Goal: Find specific page/section: Find specific page/section

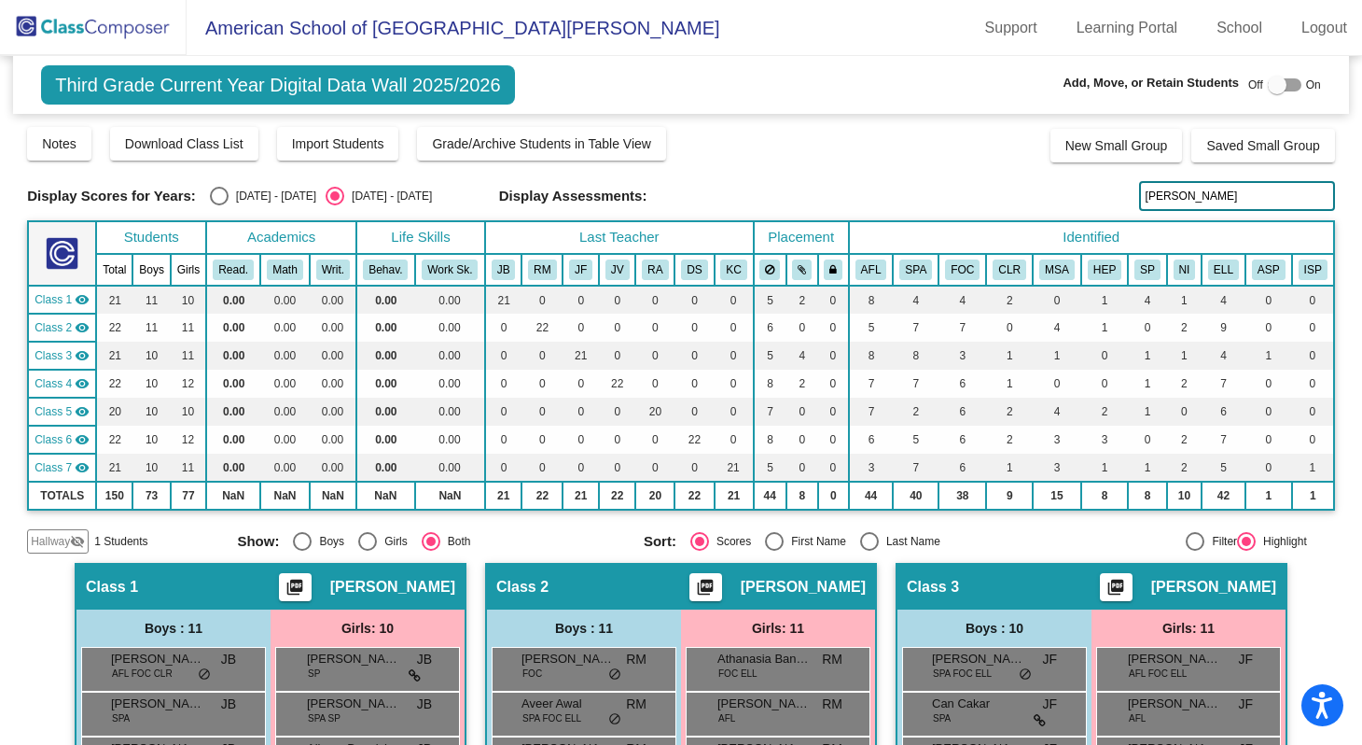
click at [127, 26] on img at bounding box center [93, 27] width 187 height 55
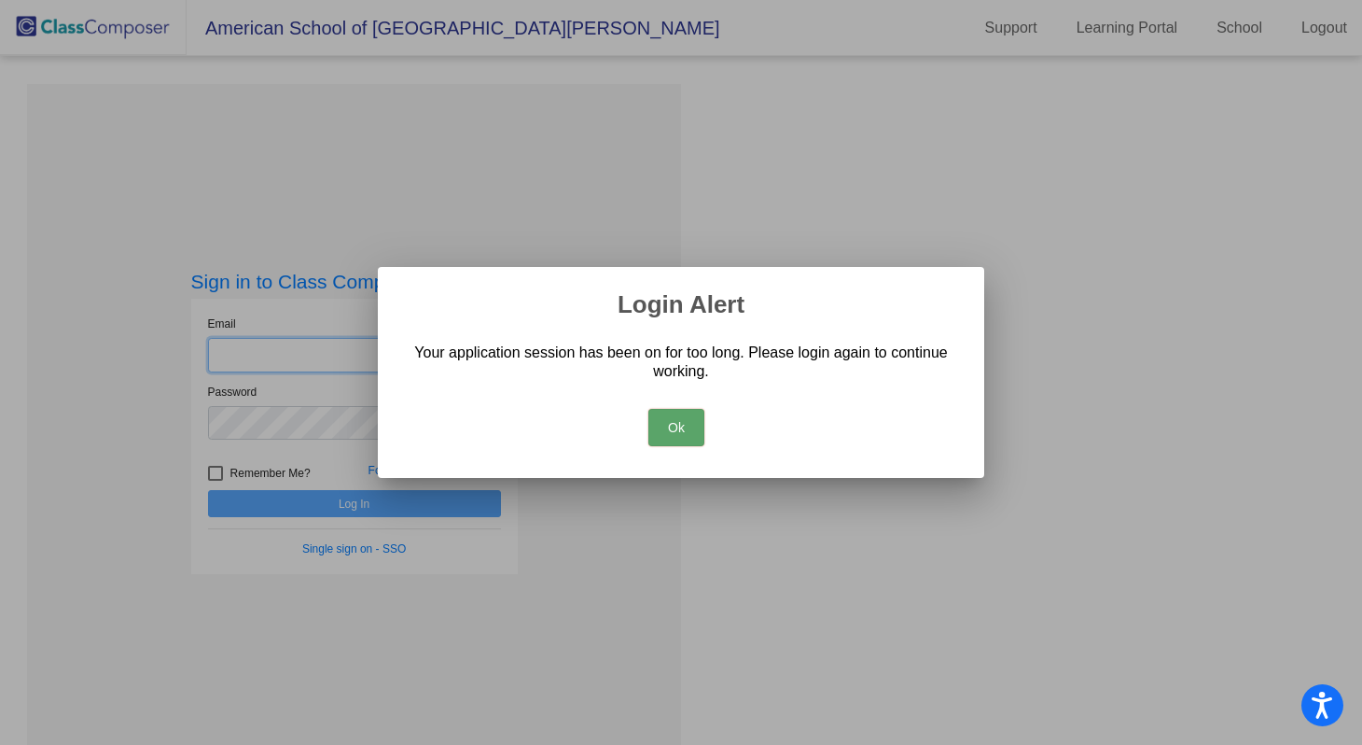
type input "[EMAIL_ADDRESS][DOMAIN_NAME]"
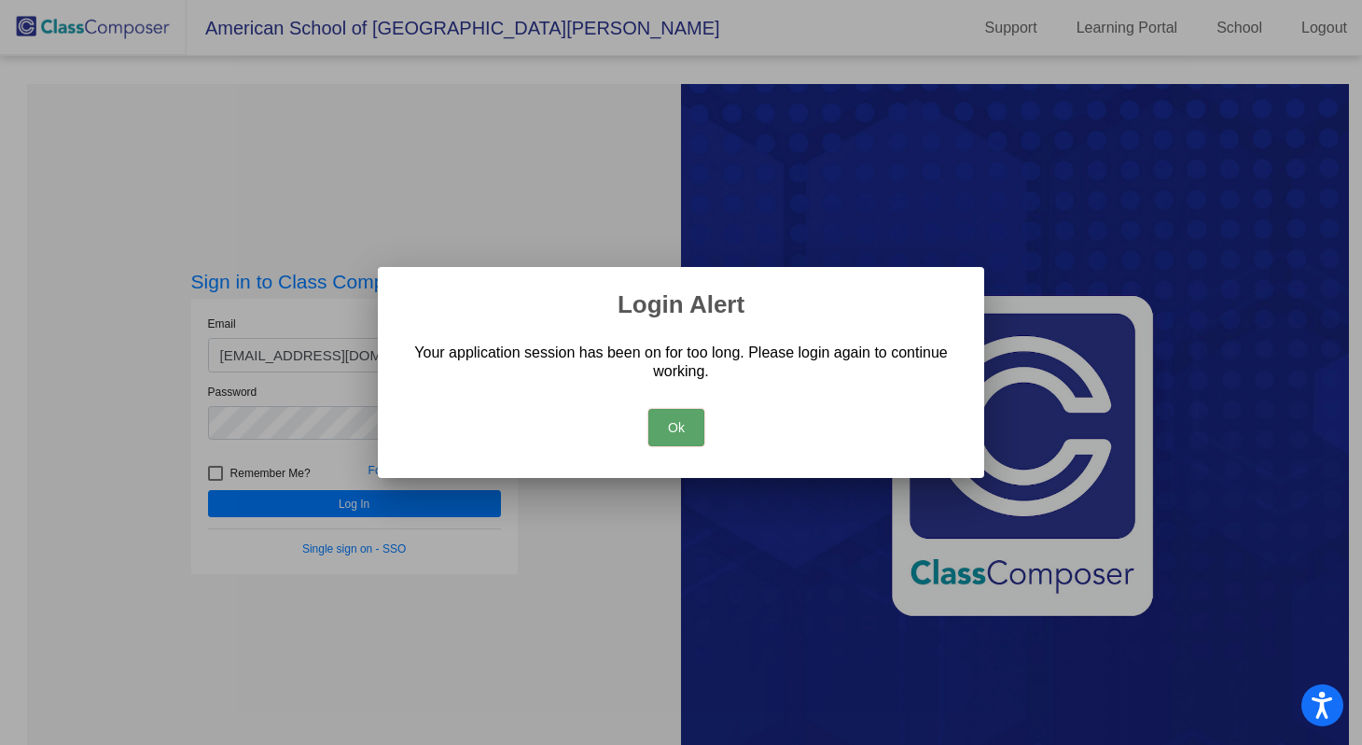
click at [676, 425] on button "Ok" at bounding box center [676, 427] width 56 height 37
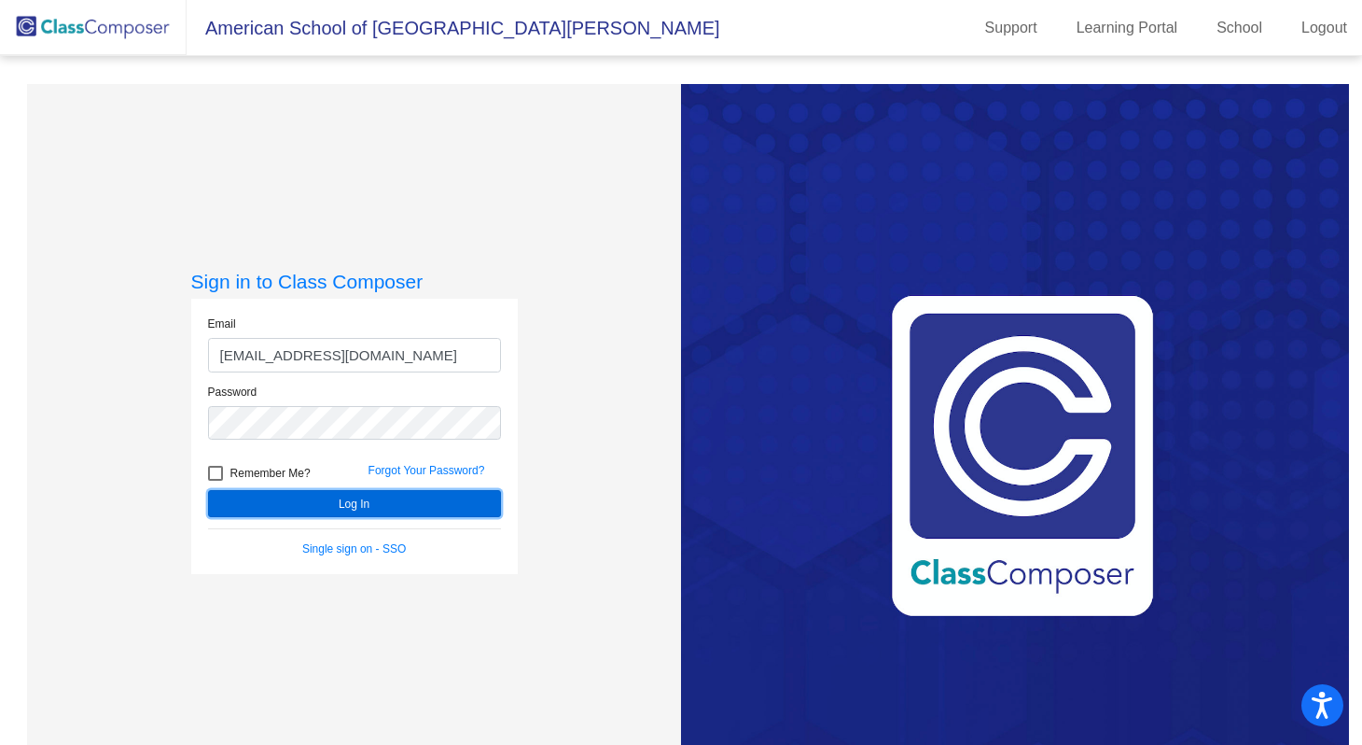
click at [364, 499] on button "Log In" at bounding box center [354, 503] width 293 height 27
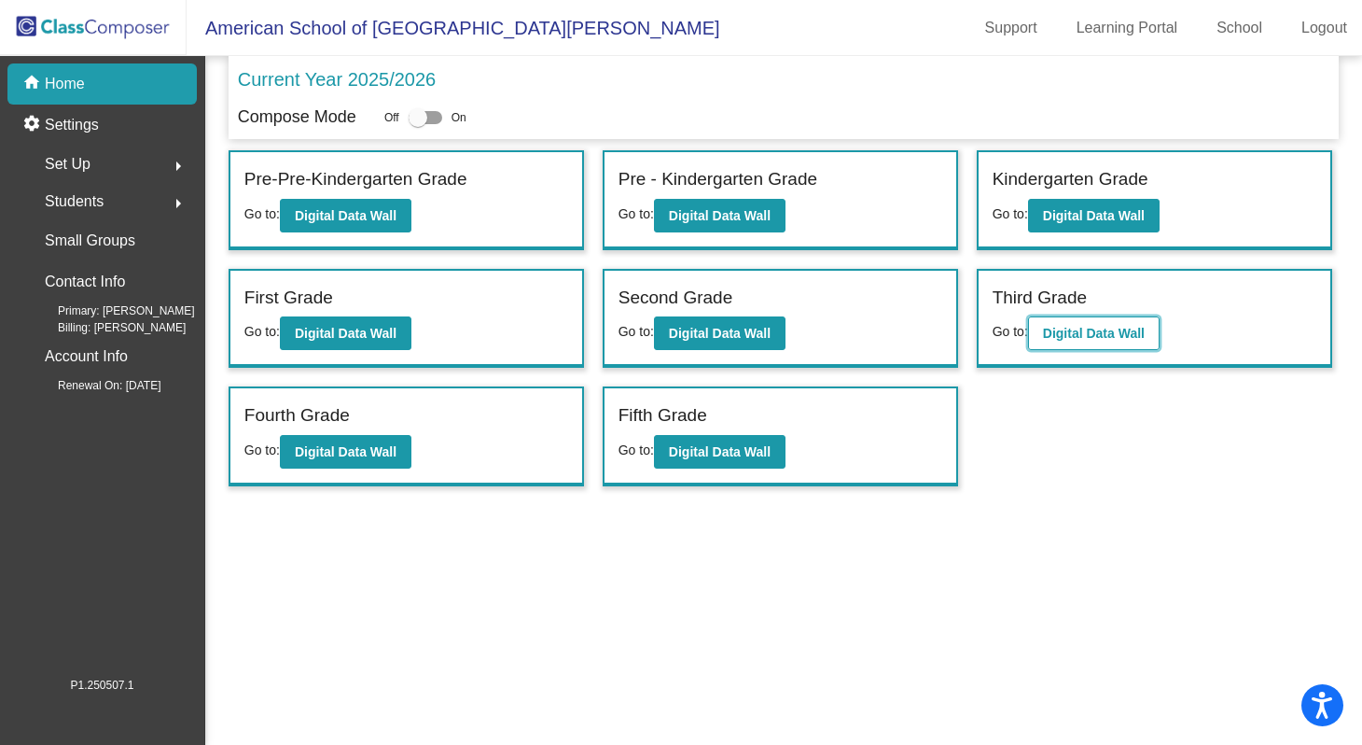
click at [1085, 331] on b "Digital Data Wall" at bounding box center [1094, 333] width 102 height 15
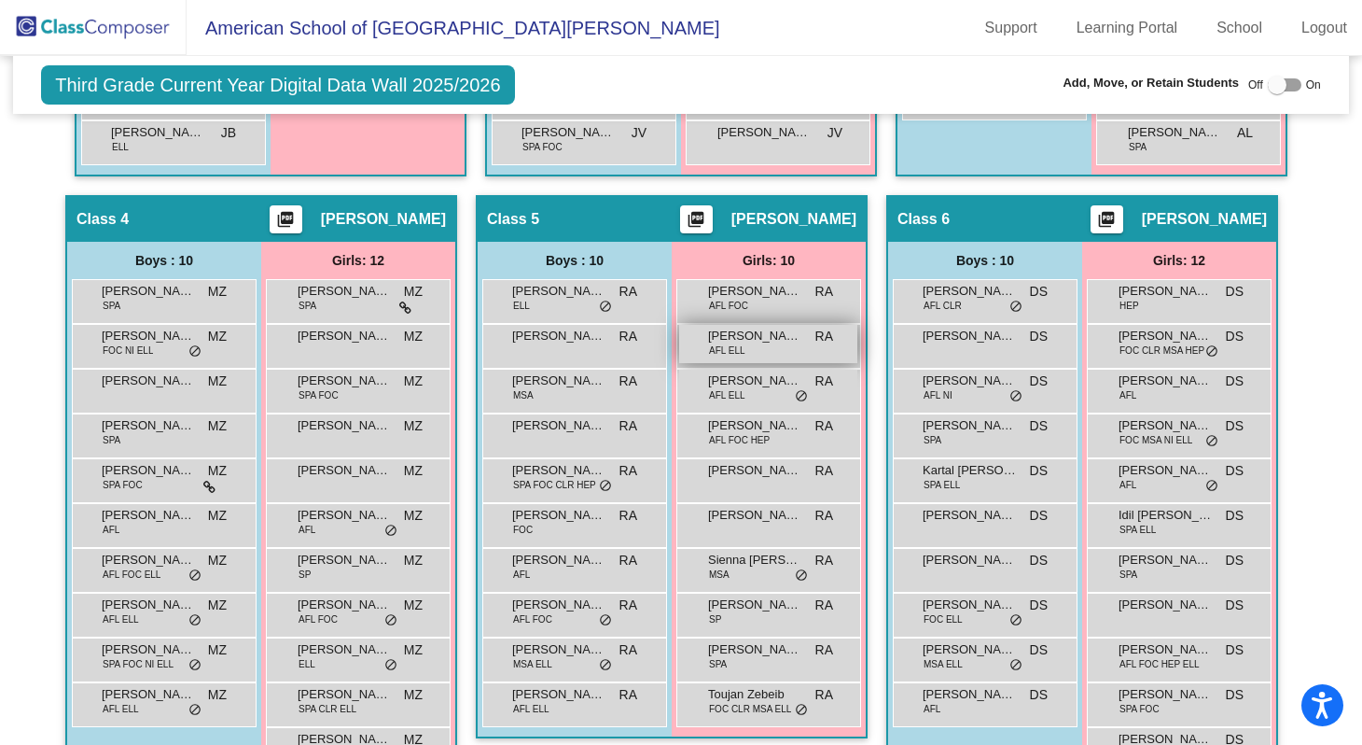
scroll to position [981, 0]
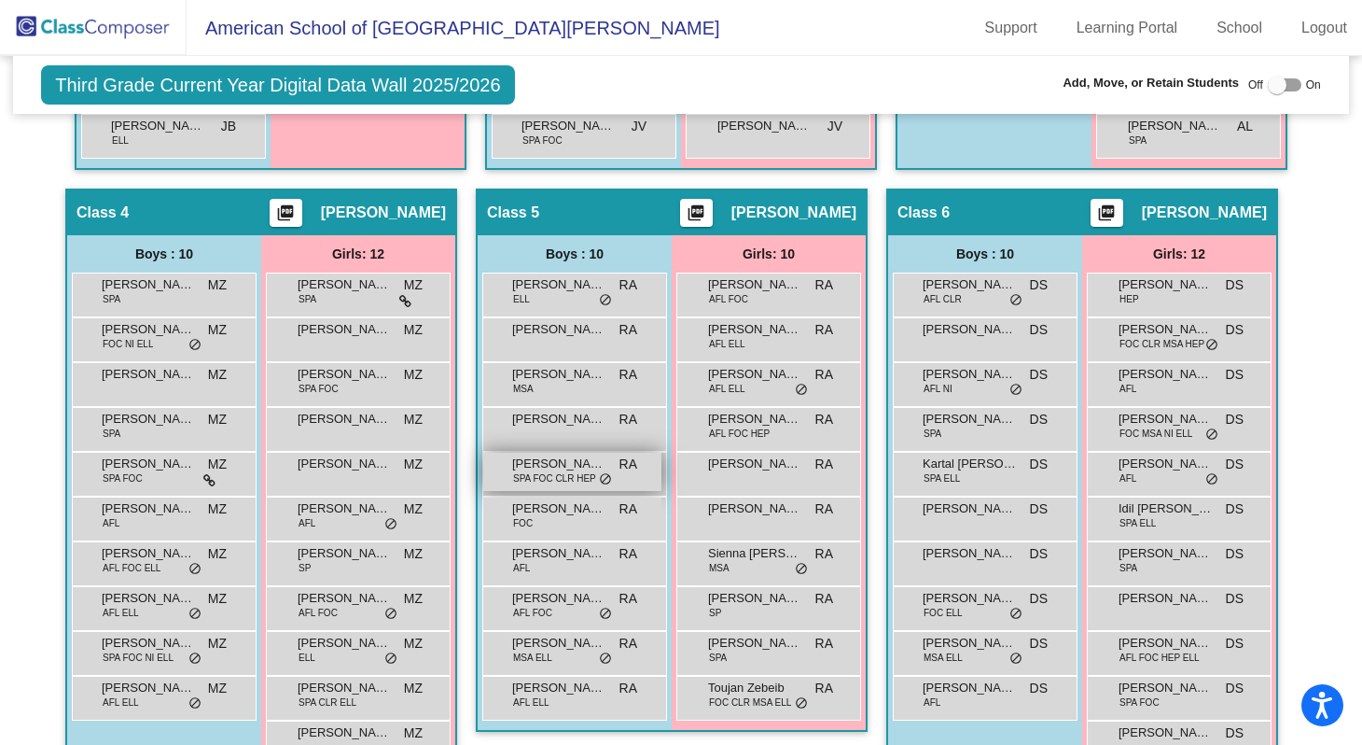
click at [553, 467] on span "[PERSON_NAME] El [PERSON_NAME]" at bounding box center [558, 463] width 93 height 19
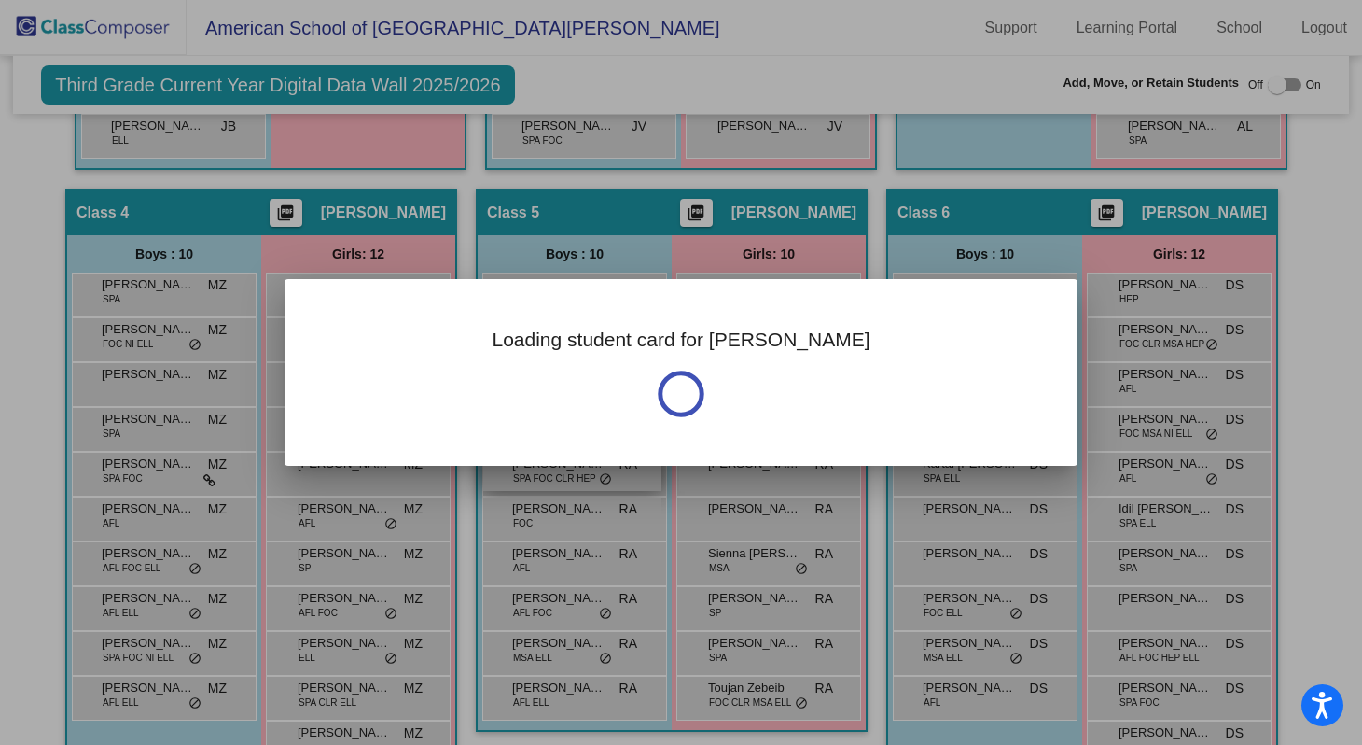
click at [553, 467] on div at bounding box center [681, 372] width 1362 height 745
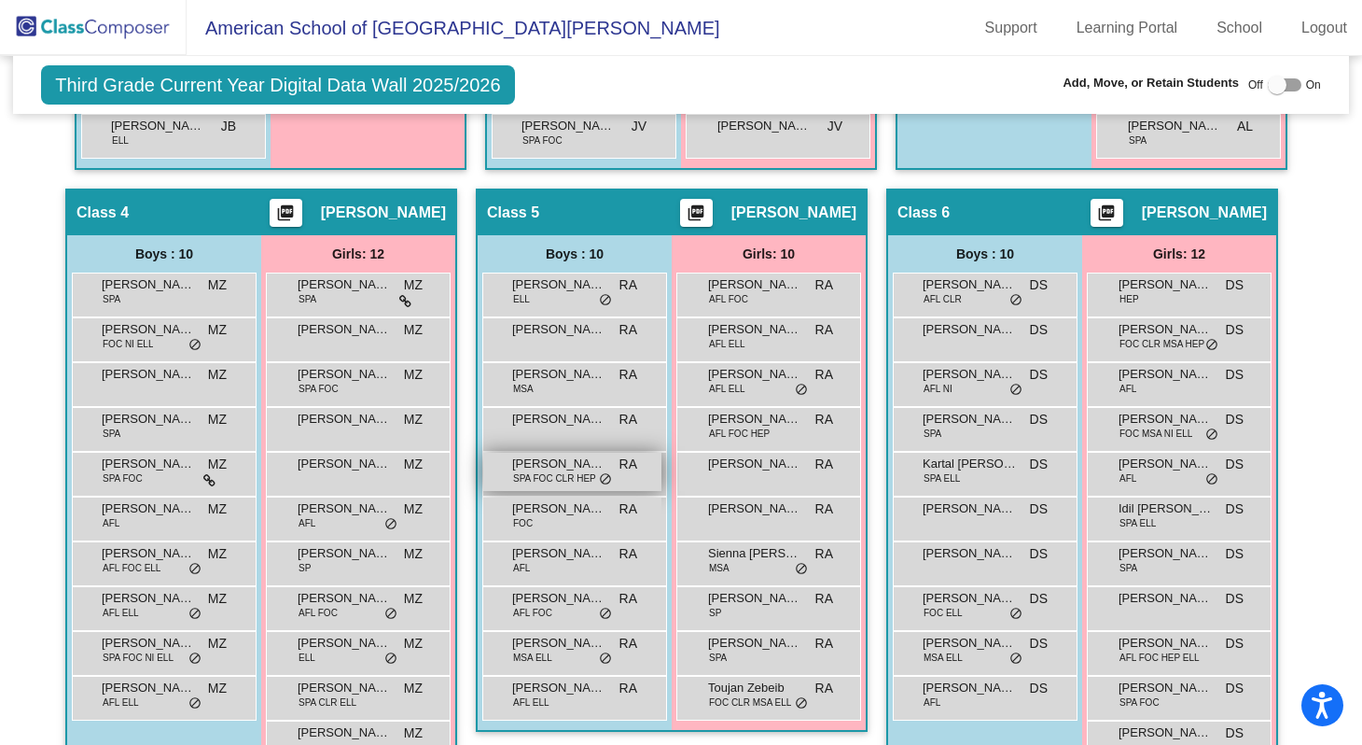
click at [553, 470] on span "[PERSON_NAME] El [PERSON_NAME]" at bounding box center [558, 463] width 93 height 19
